Goal: Book appointment/travel/reservation

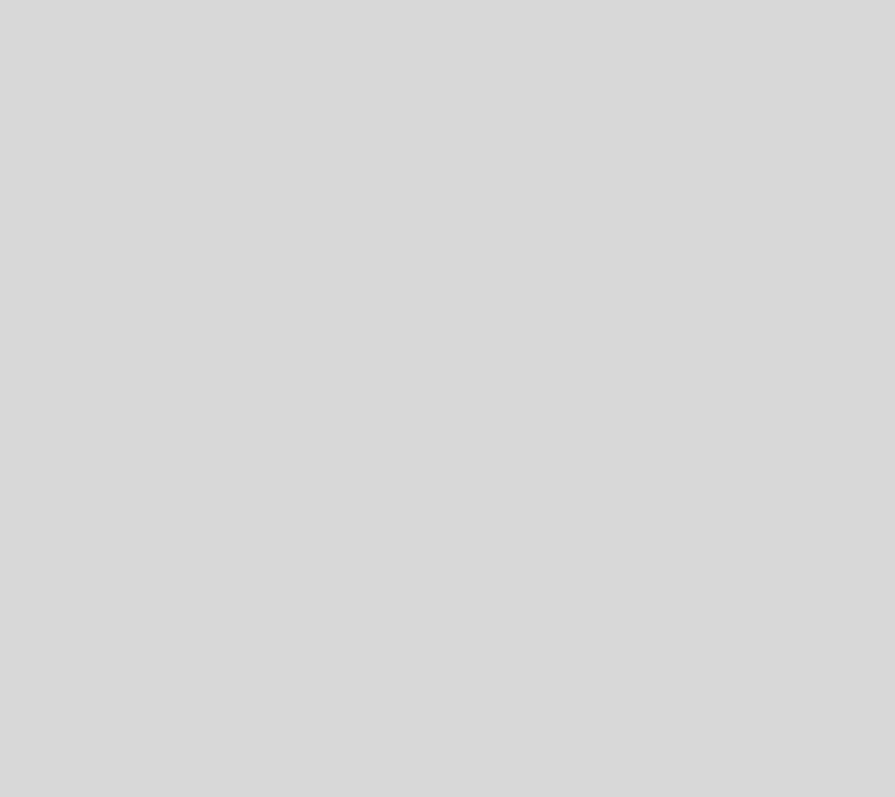
select select "es"
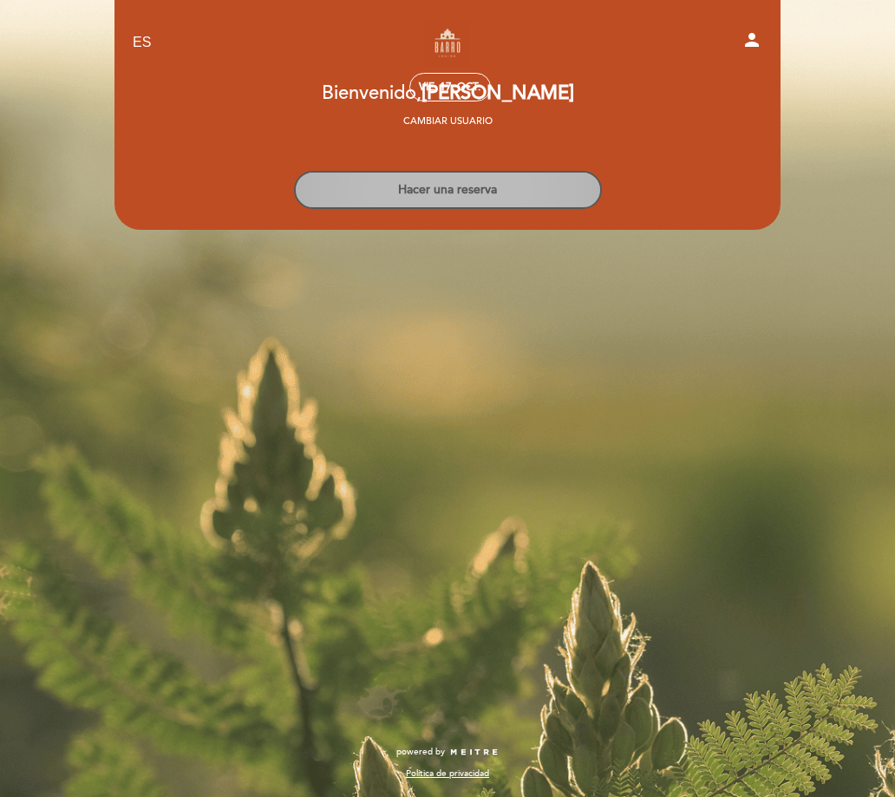
click at [461, 198] on button "Hacer una reserva" at bounding box center [448, 190] width 308 height 38
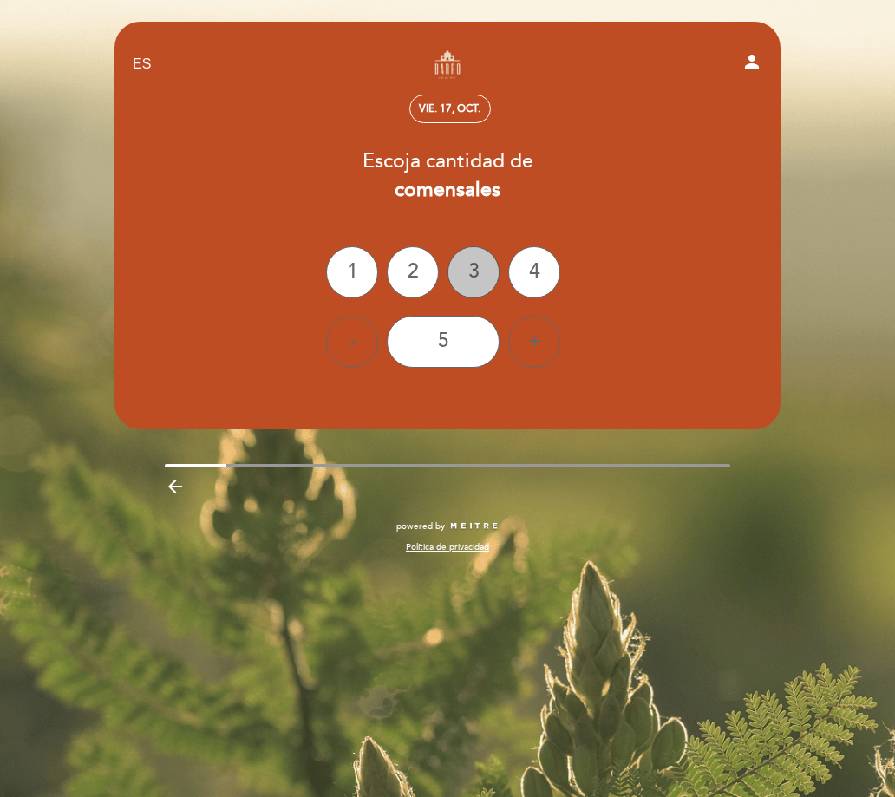
click at [477, 278] on div "3" at bounding box center [473, 272] width 52 height 52
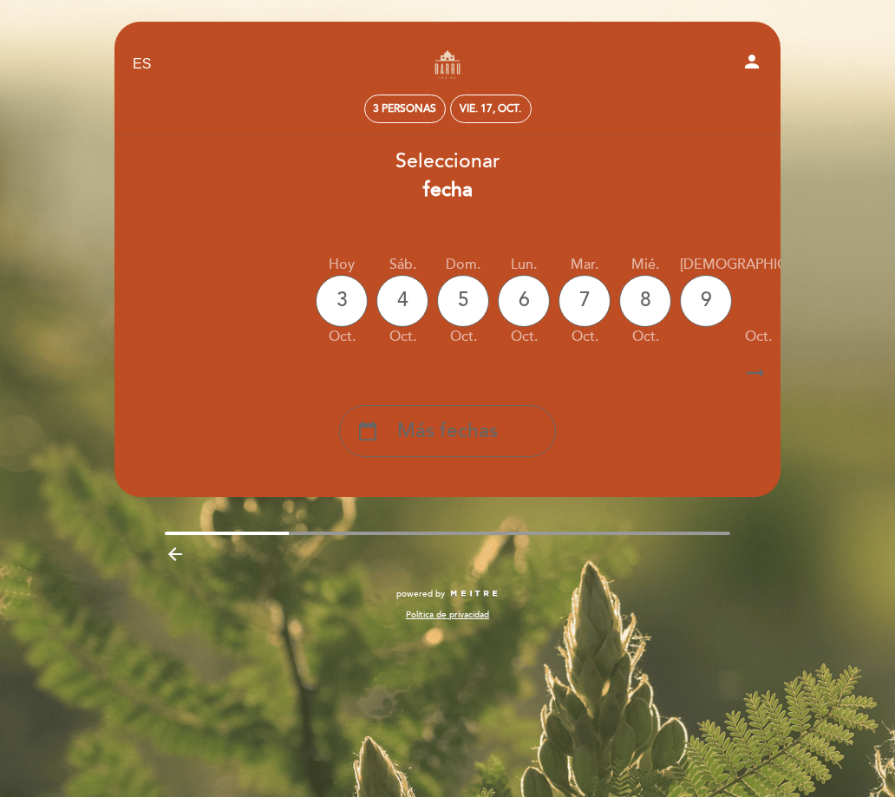
click at [747, 370] on icon "arrow_right_alt" at bounding box center [755, 373] width 26 height 37
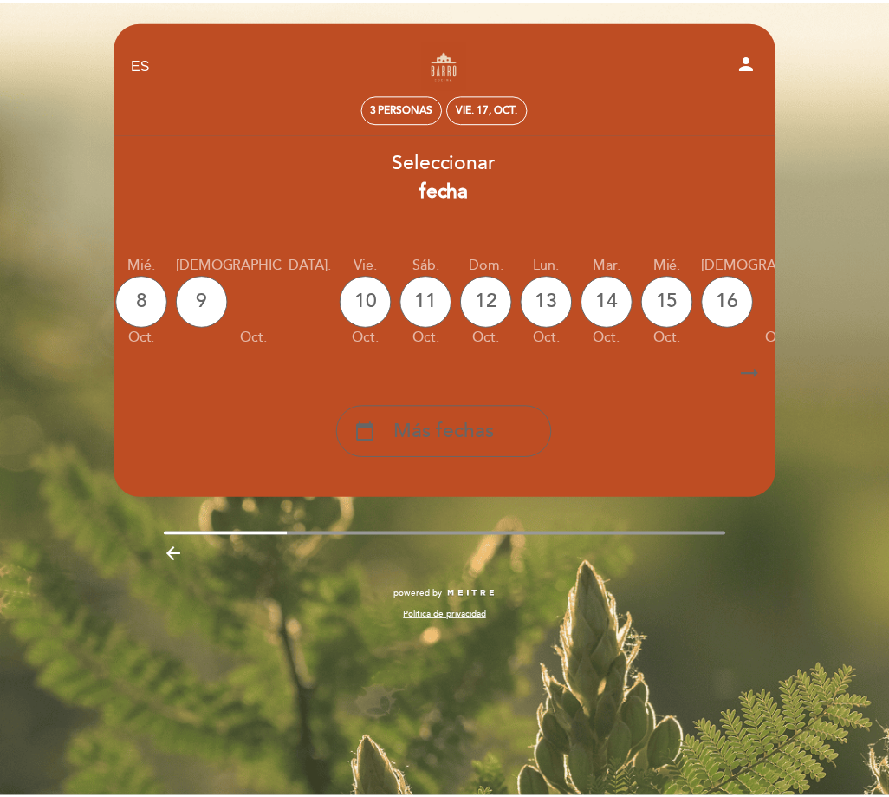
scroll to position [0, 505]
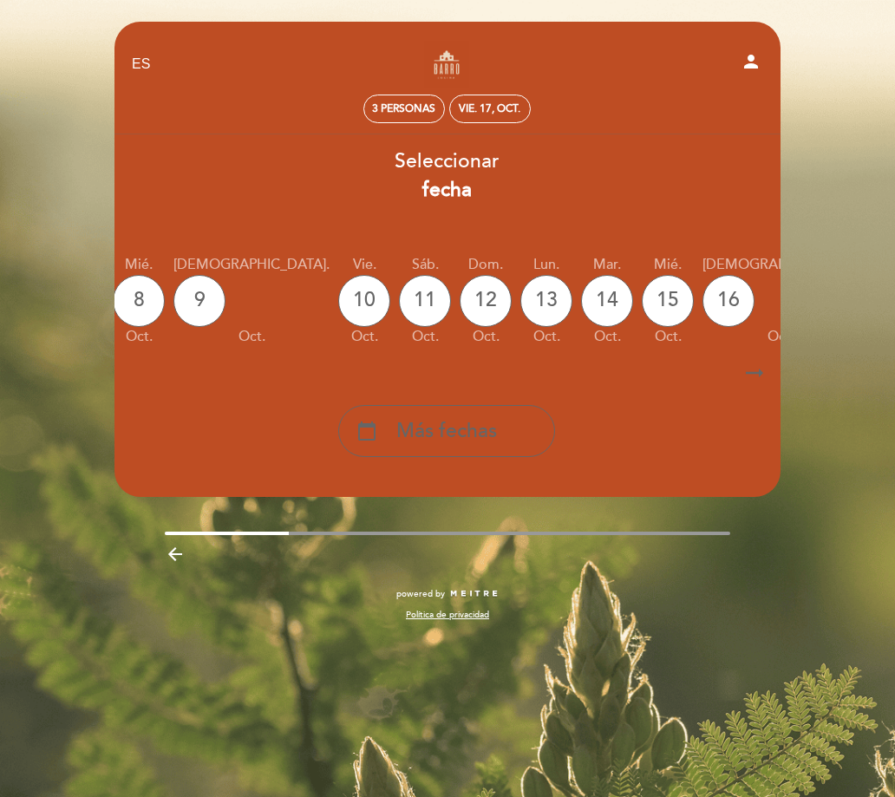
click at [867, 311] on div "17" at bounding box center [893, 301] width 52 height 52
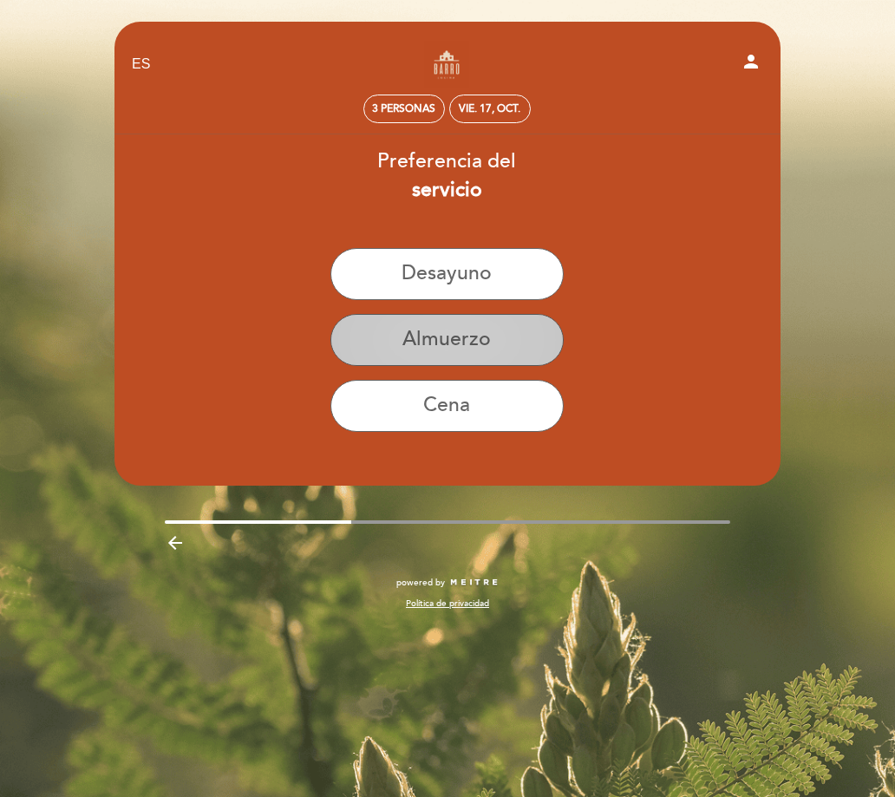
click at [461, 338] on button "Almuerzo" at bounding box center [446, 340] width 233 height 52
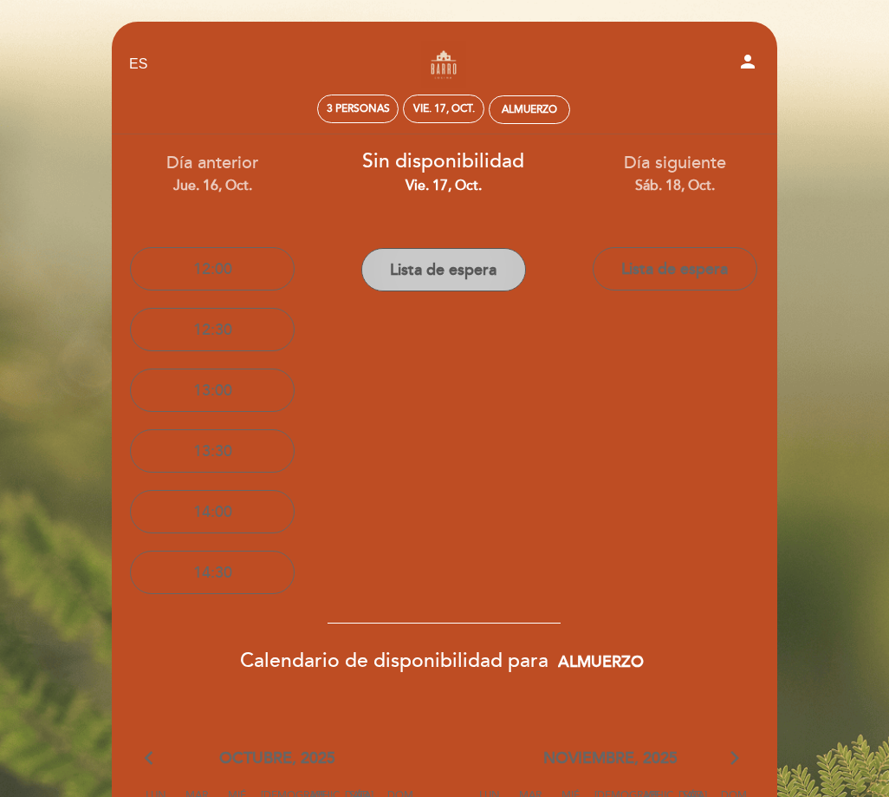
click at [444, 281] on button "Lista de espera" at bounding box center [443, 269] width 165 height 43
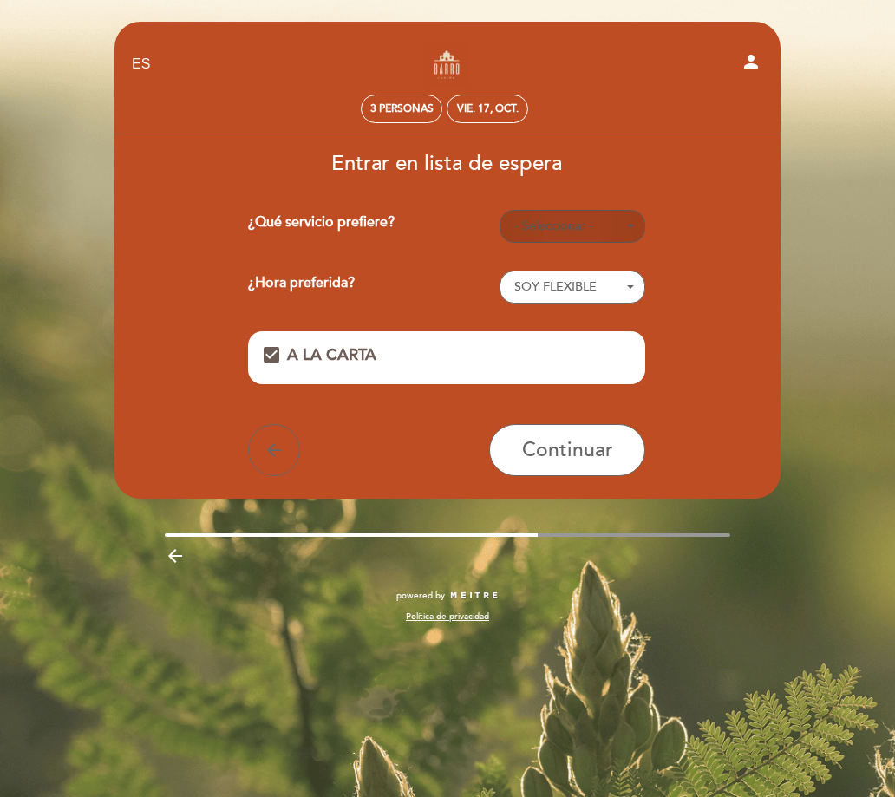
click at [550, 233] on span "- Seleccionar -" at bounding box center [572, 226] width 116 height 17
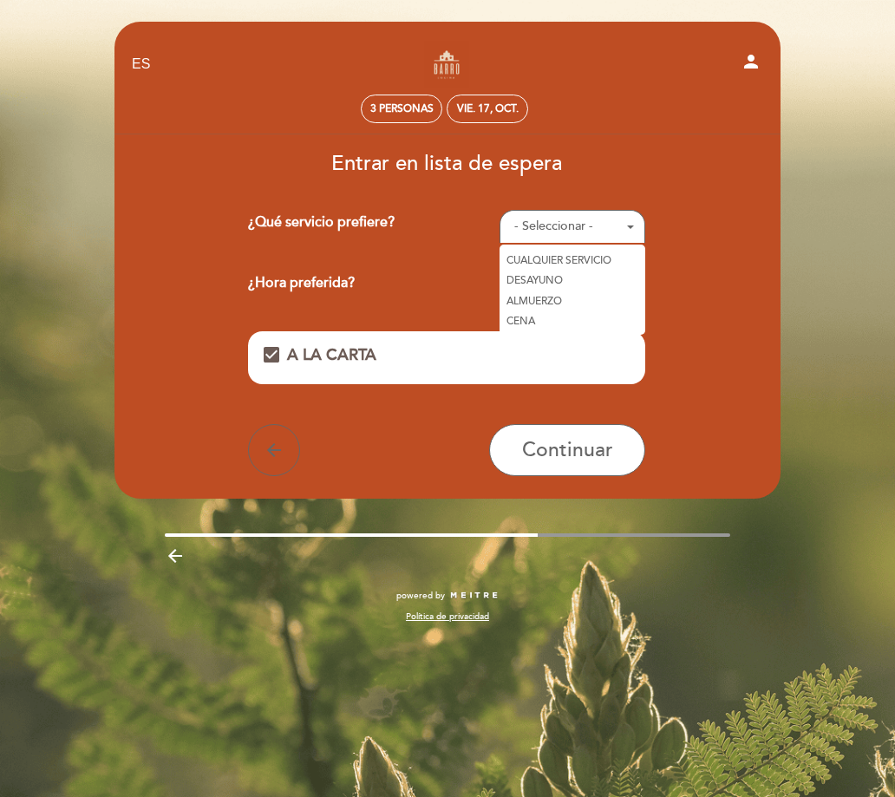
click at [549, 299] on link "ALMUERZO" at bounding box center [572, 300] width 146 height 21
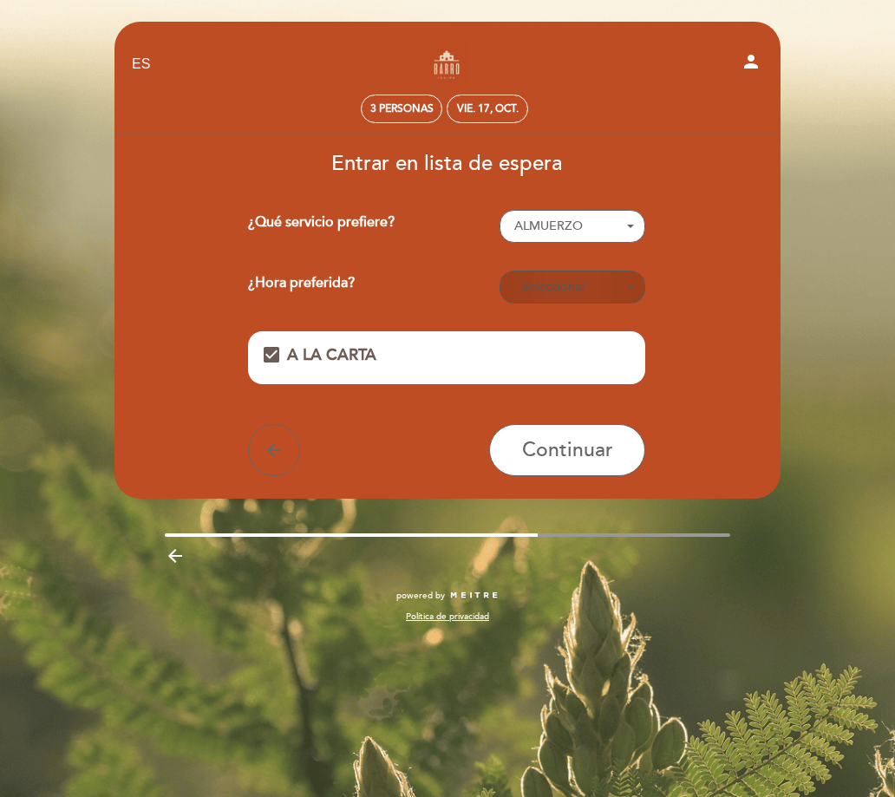
click at [544, 288] on span "- Seleccionar -" at bounding box center [572, 286] width 116 height 17
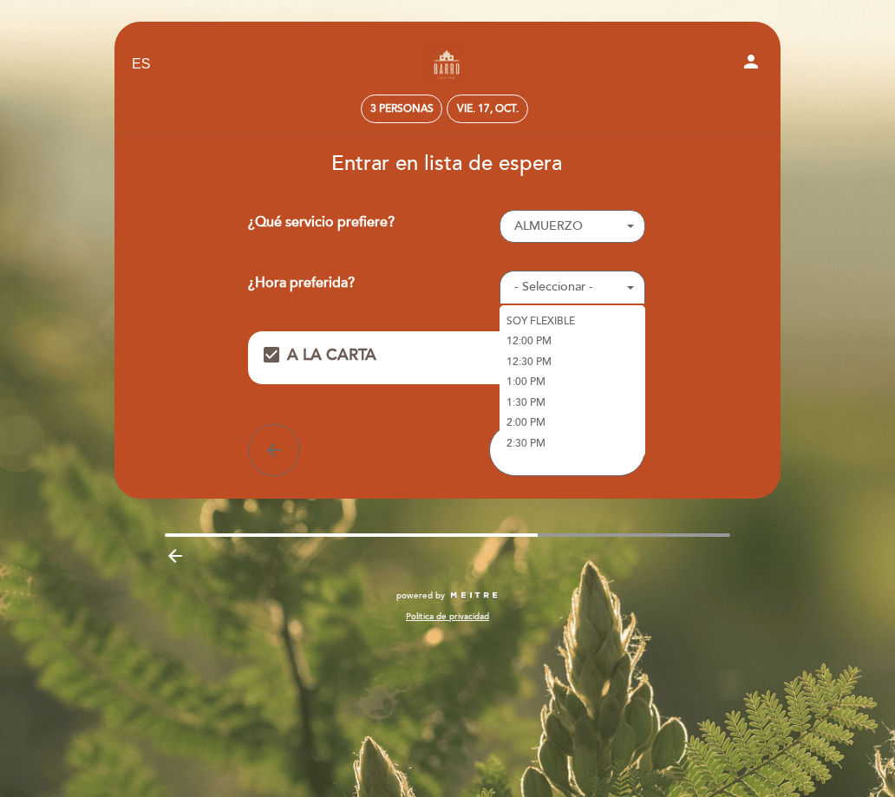
click at [540, 423] on link "2:00 PM" at bounding box center [572, 423] width 146 height 21
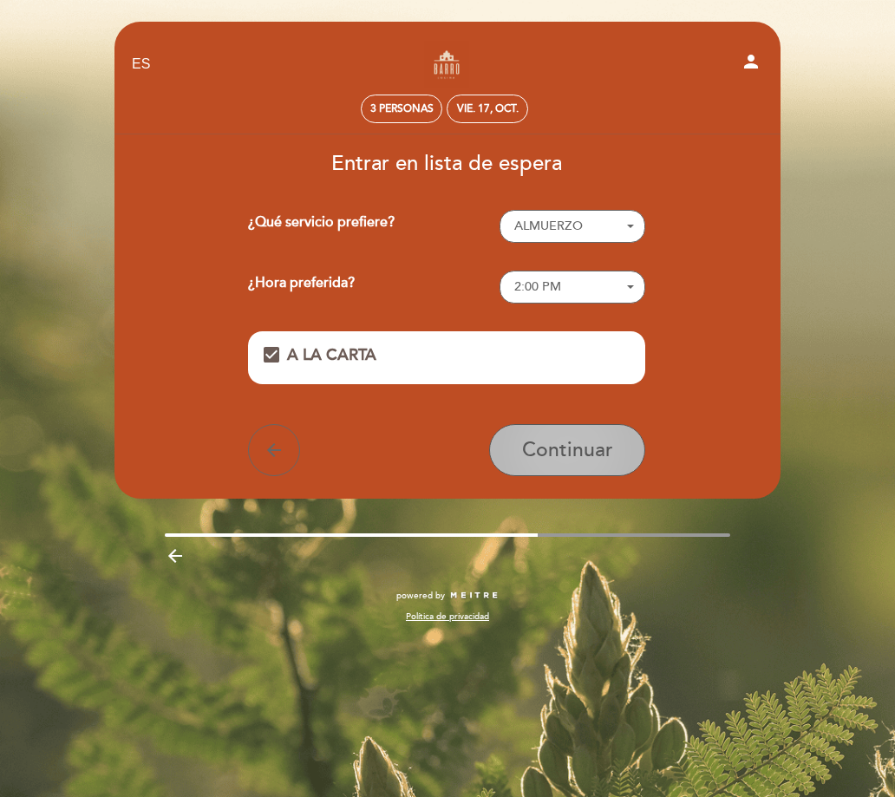
click at [544, 459] on span "Continuar" at bounding box center [567, 450] width 91 height 24
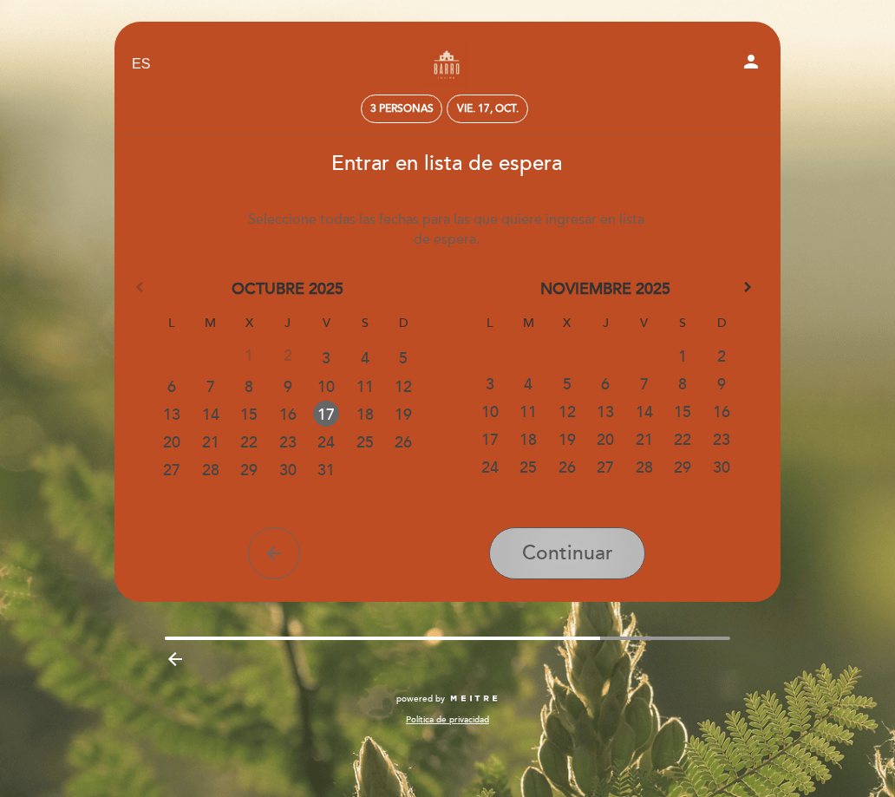
click at [534, 542] on span "Continuar" at bounding box center [567, 553] width 91 height 24
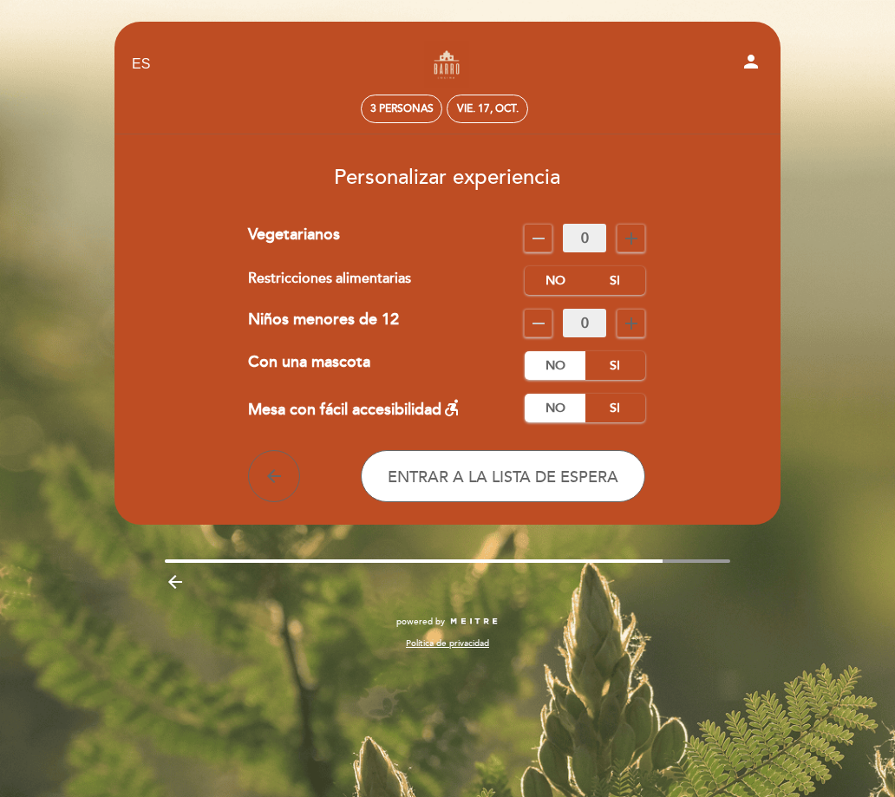
click at [546, 237] on icon "remove" at bounding box center [538, 238] width 21 height 21
click at [546, 294] on label "No" at bounding box center [554, 280] width 61 height 29
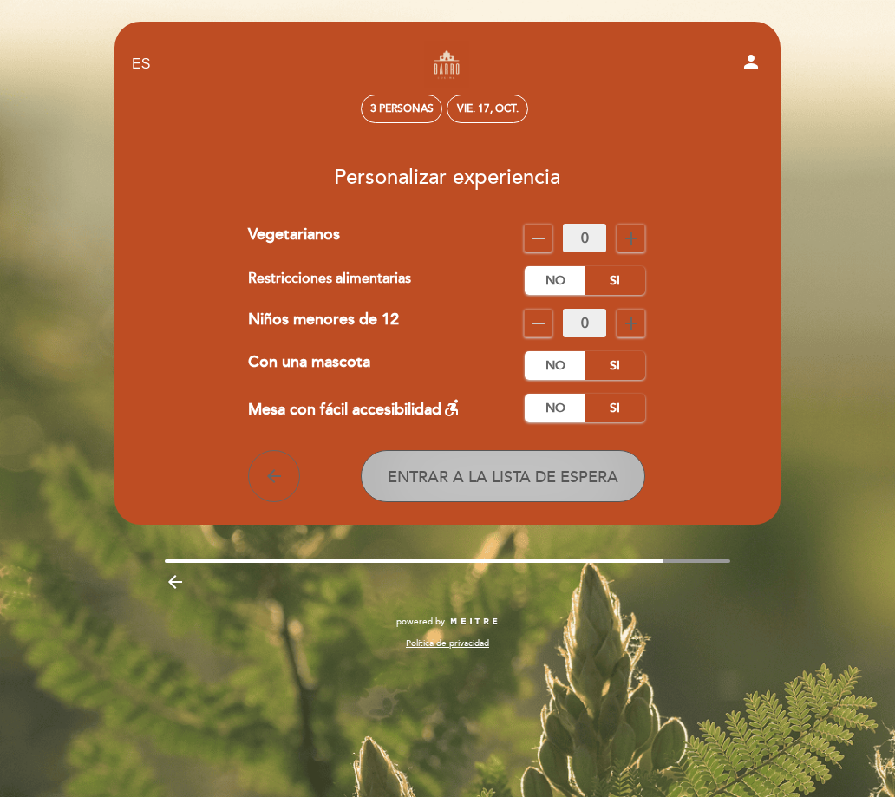
click at [542, 477] on span "Entrar a la lista de espera" at bounding box center [502, 476] width 231 height 19
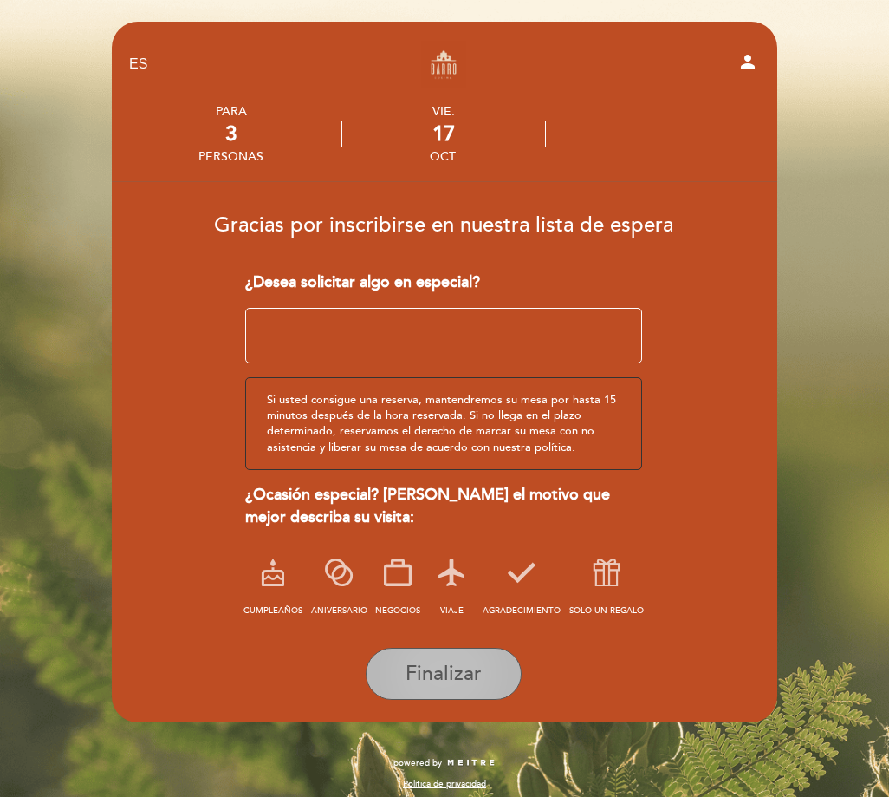
click at [463, 672] on span "Finalizar" at bounding box center [444, 673] width 76 height 24
